Goal: Navigation & Orientation: Go to known website

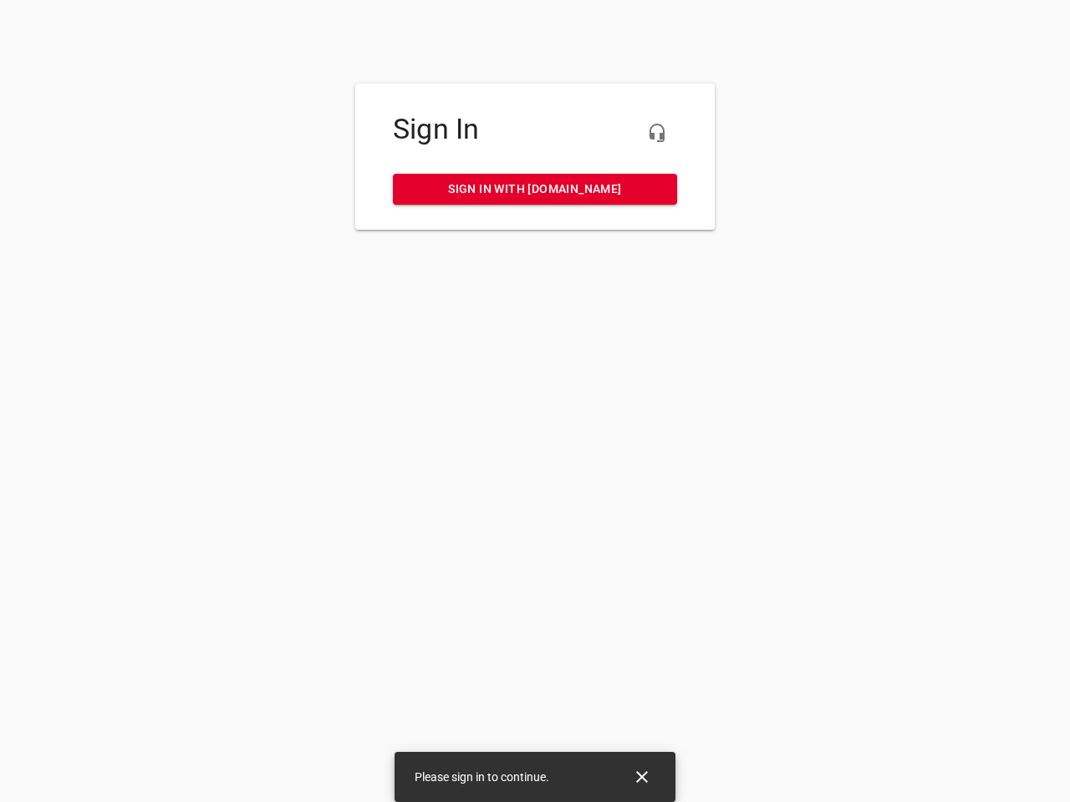
click at [657, 133] on icon "button" at bounding box center [657, 133] width 20 height 20
click at [642, 777] on icon "Close" at bounding box center [642, 777] width 12 height 12
